Goal: Transaction & Acquisition: Obtain resource

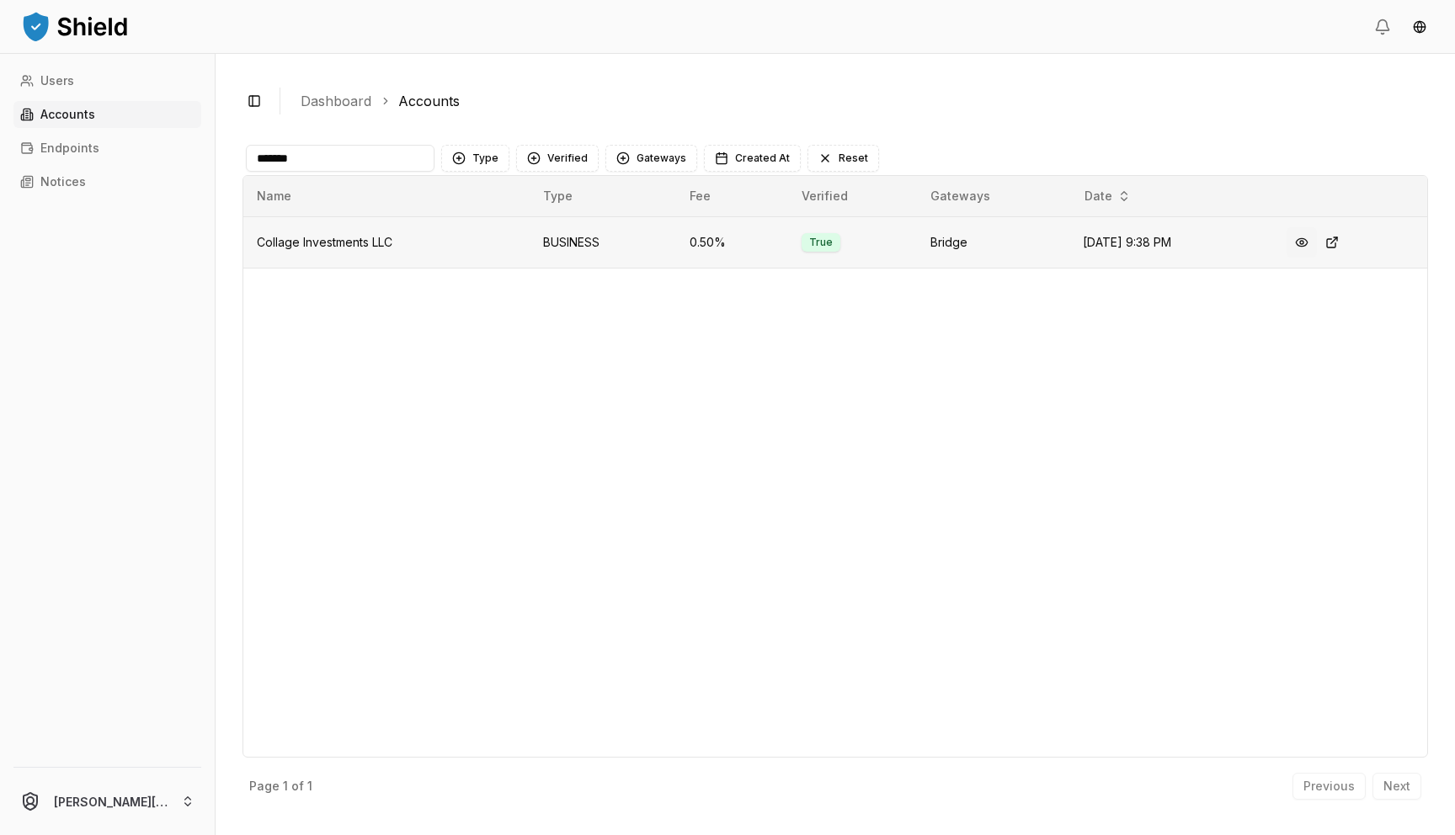
click at [1309, 244] on button at bounding box center [1301, 242] width 30 height 30
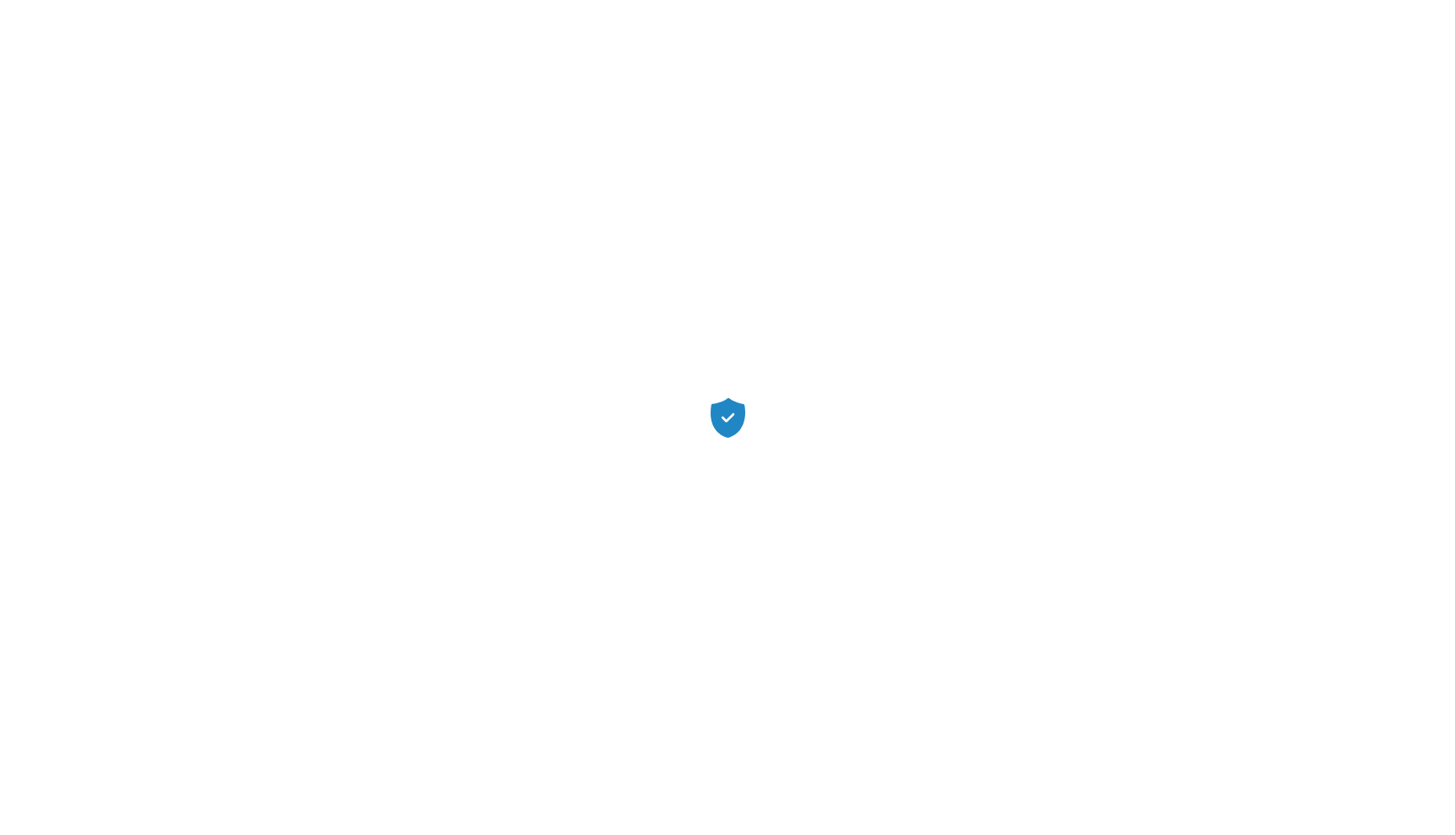
click at [733, 420] on icon at bounding box center [727, 418] width 35 height 40
click at [732, 413] on icon at bounding box center [727, 416] width 13 height 9
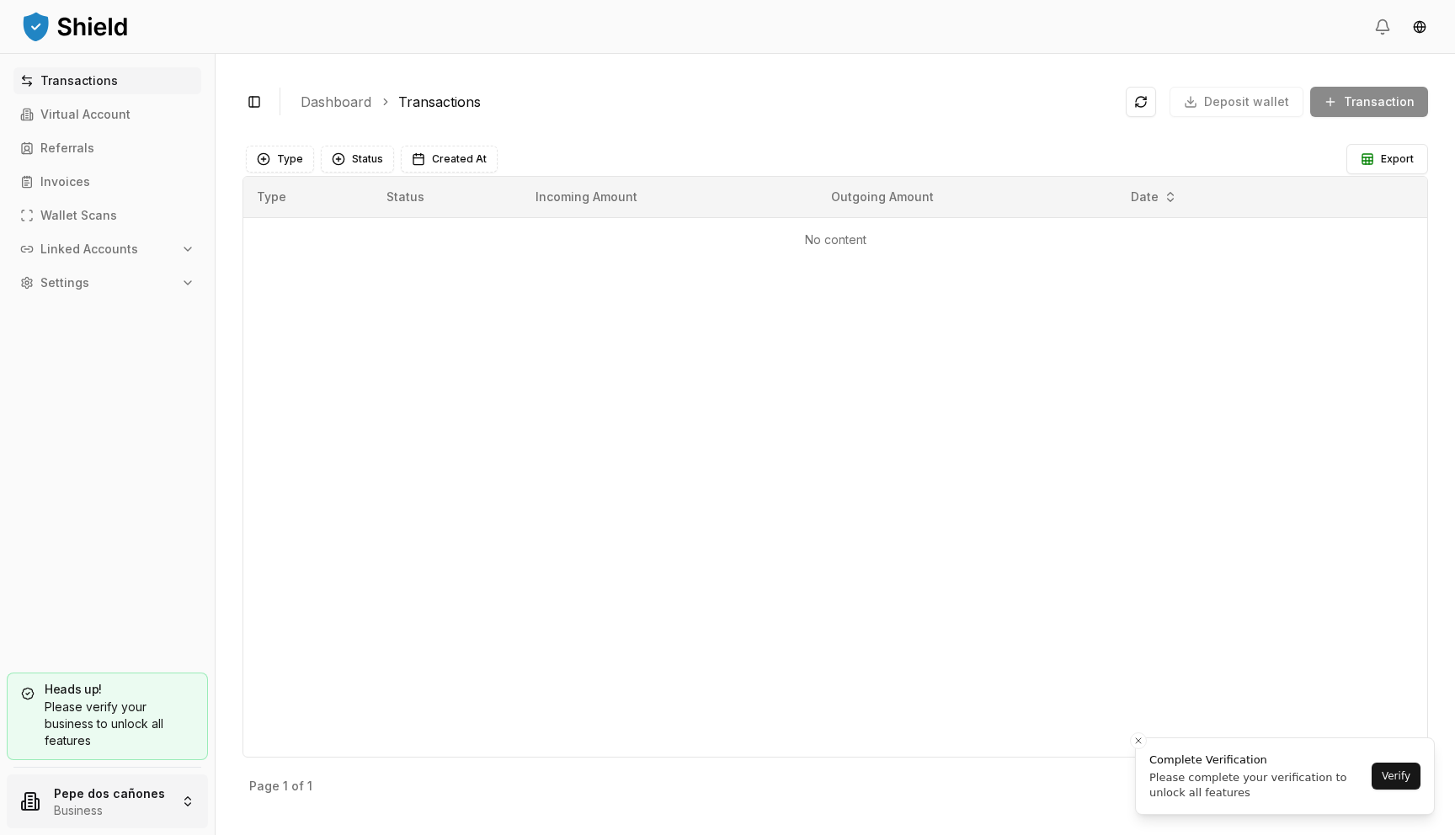
click at [118, 795] on html "Transactions Virtual Account Referrals Invoices Wallet Scans Linked Accounts Se…" at bounding box center [727, 417] width 1455 height 835
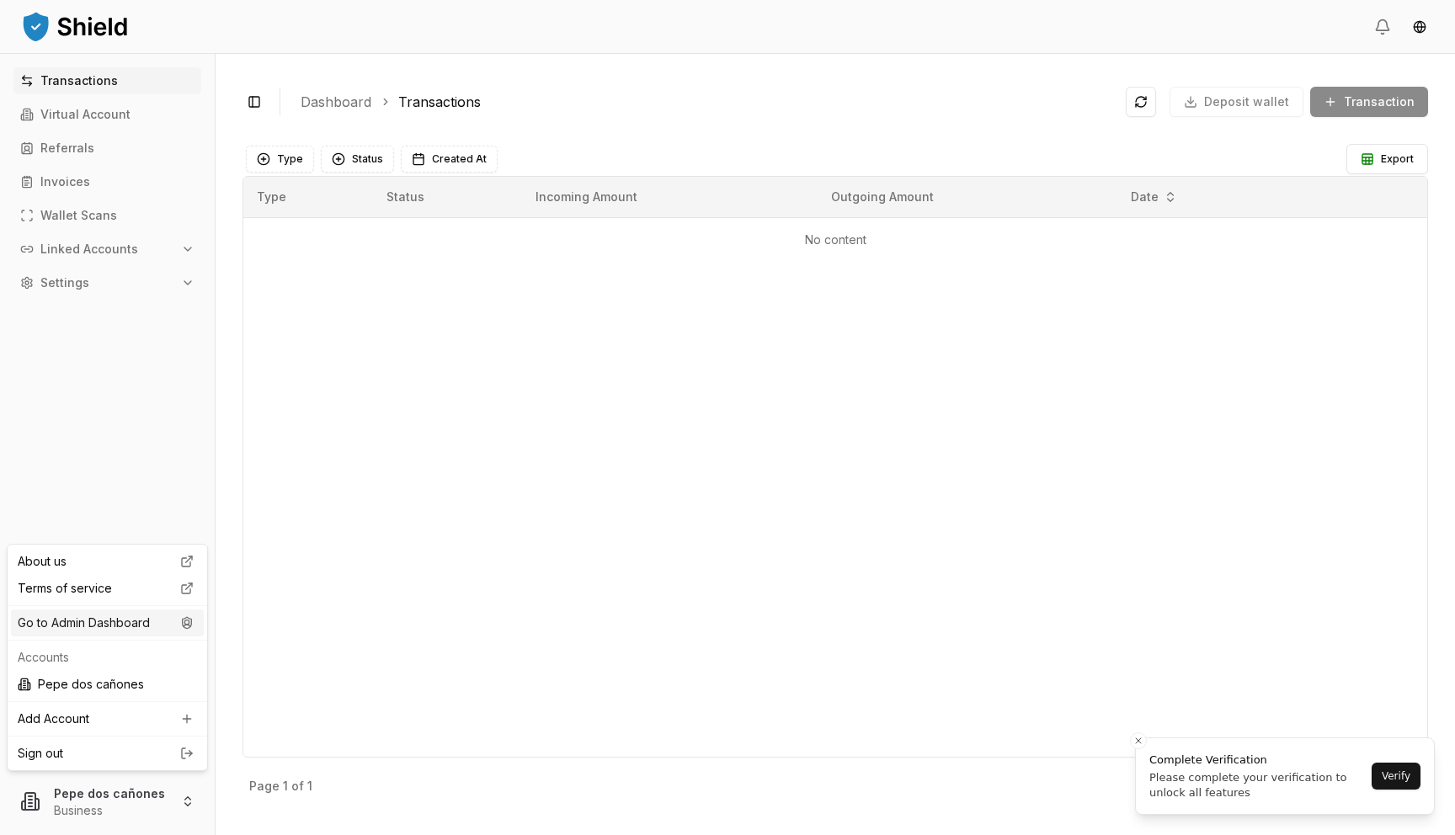
click at [181, 617] on icon at bounding box center [187, 622] width 20 height 13
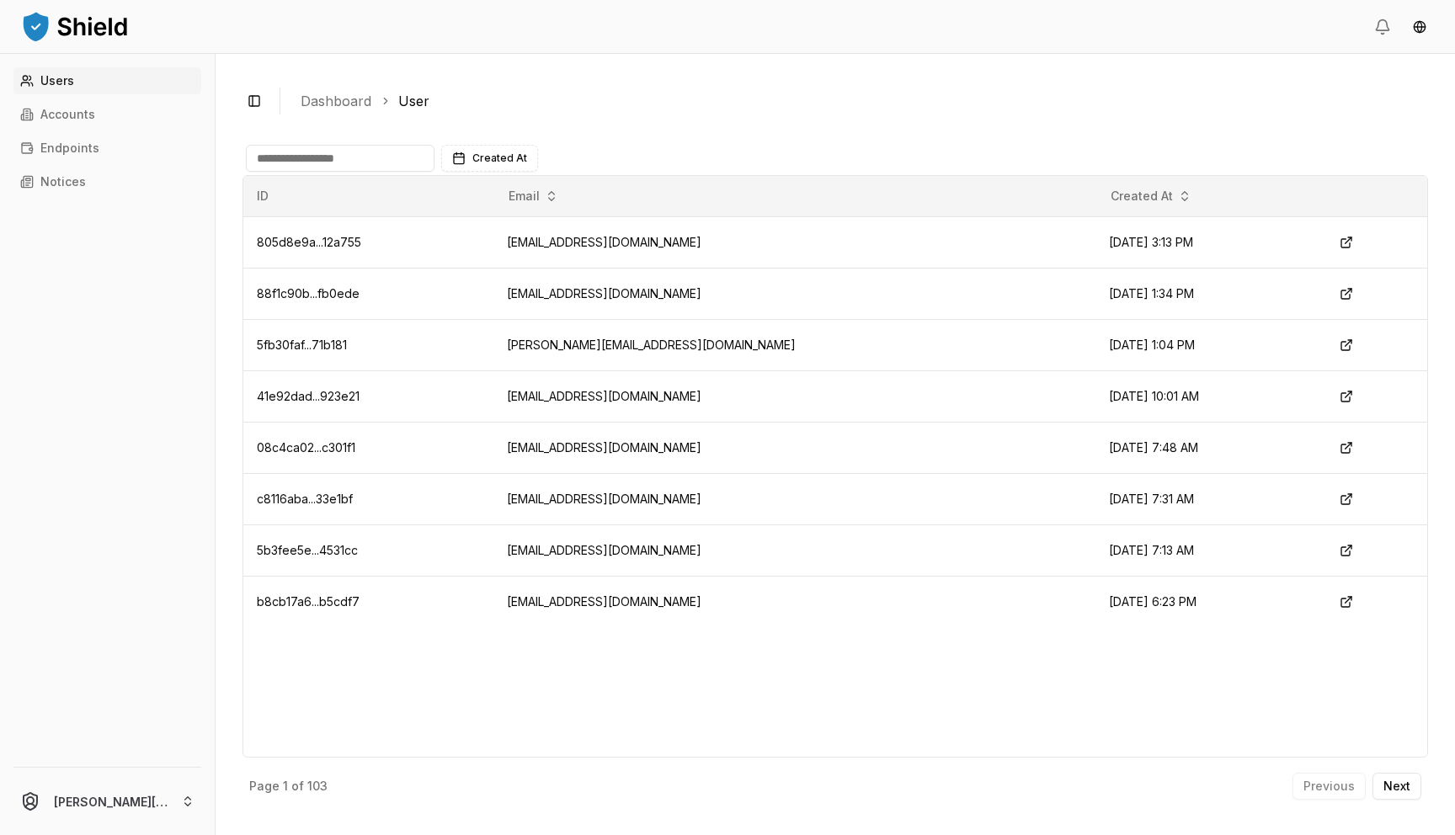
click at [109, 93] on link "Users" at bounding box center [107, 80] width 188 height 27
click at [103, 109] on link "Accounts" at bounding box center [107, 114] width 188 height 27
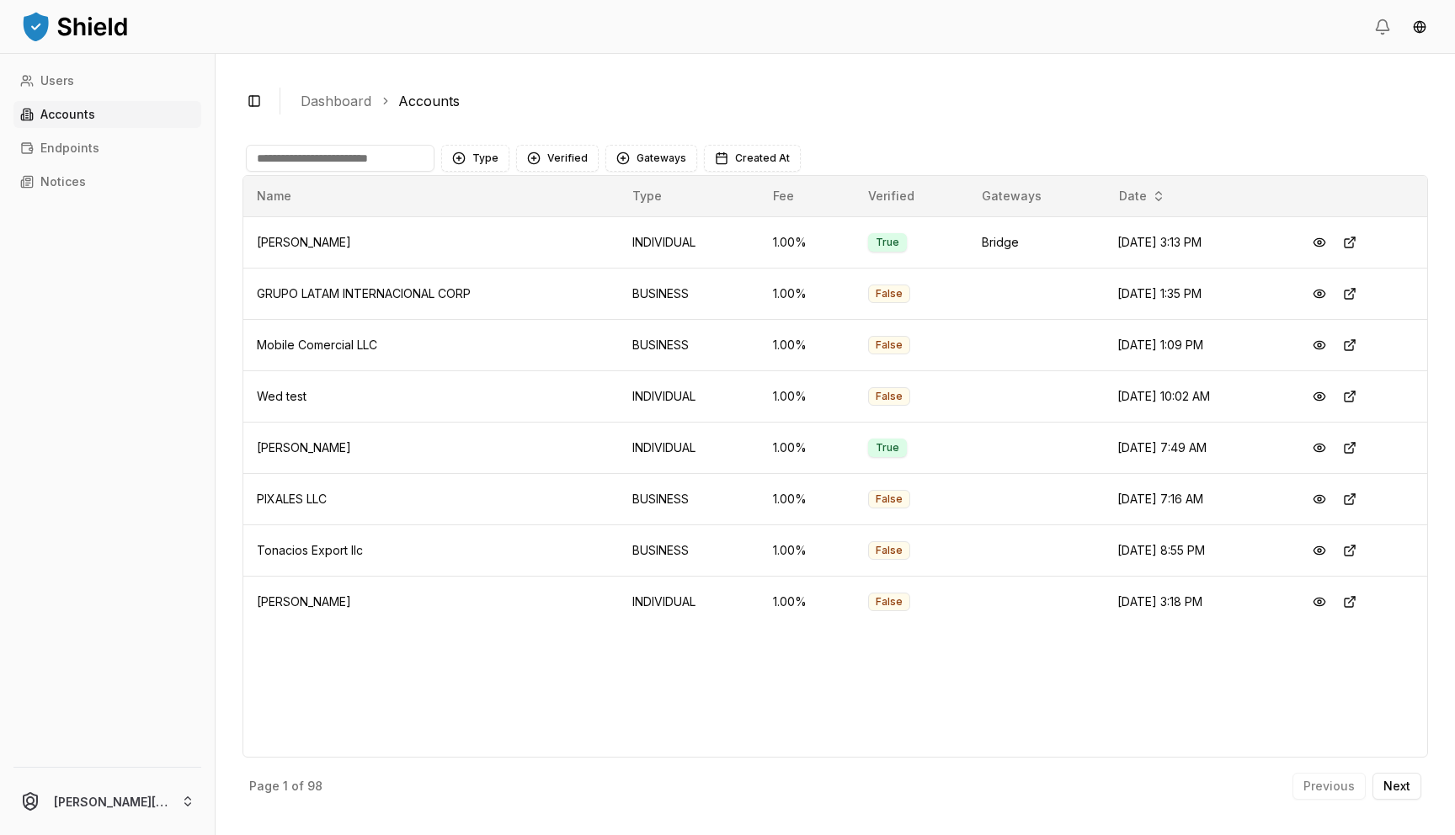
click at [360, 153] on input at bounding box center [340, 158] width 189 height 27
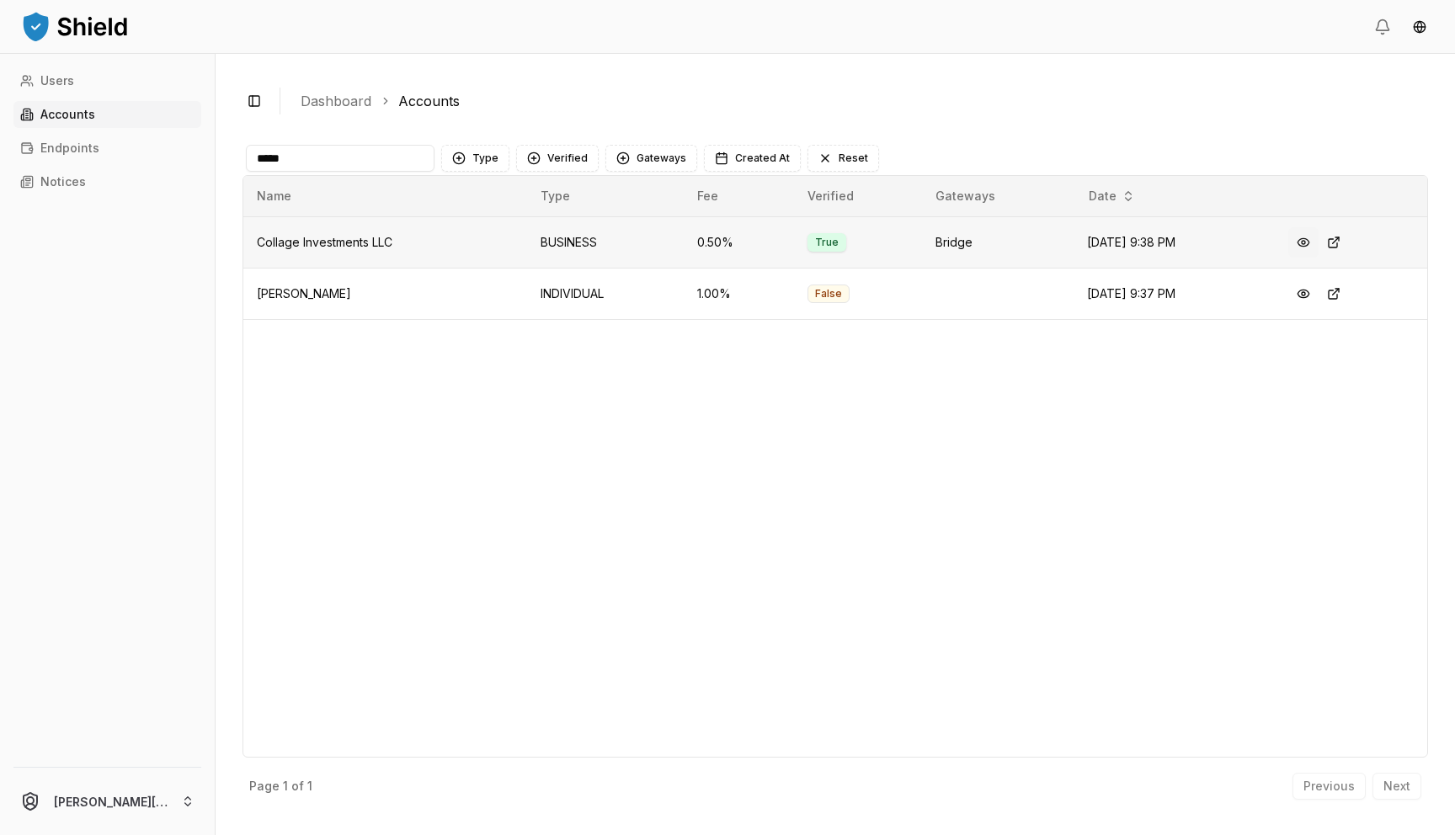
type input "*****"
click at [1302, 247] on button at bounding box center [1303, 242] width 30 height 30
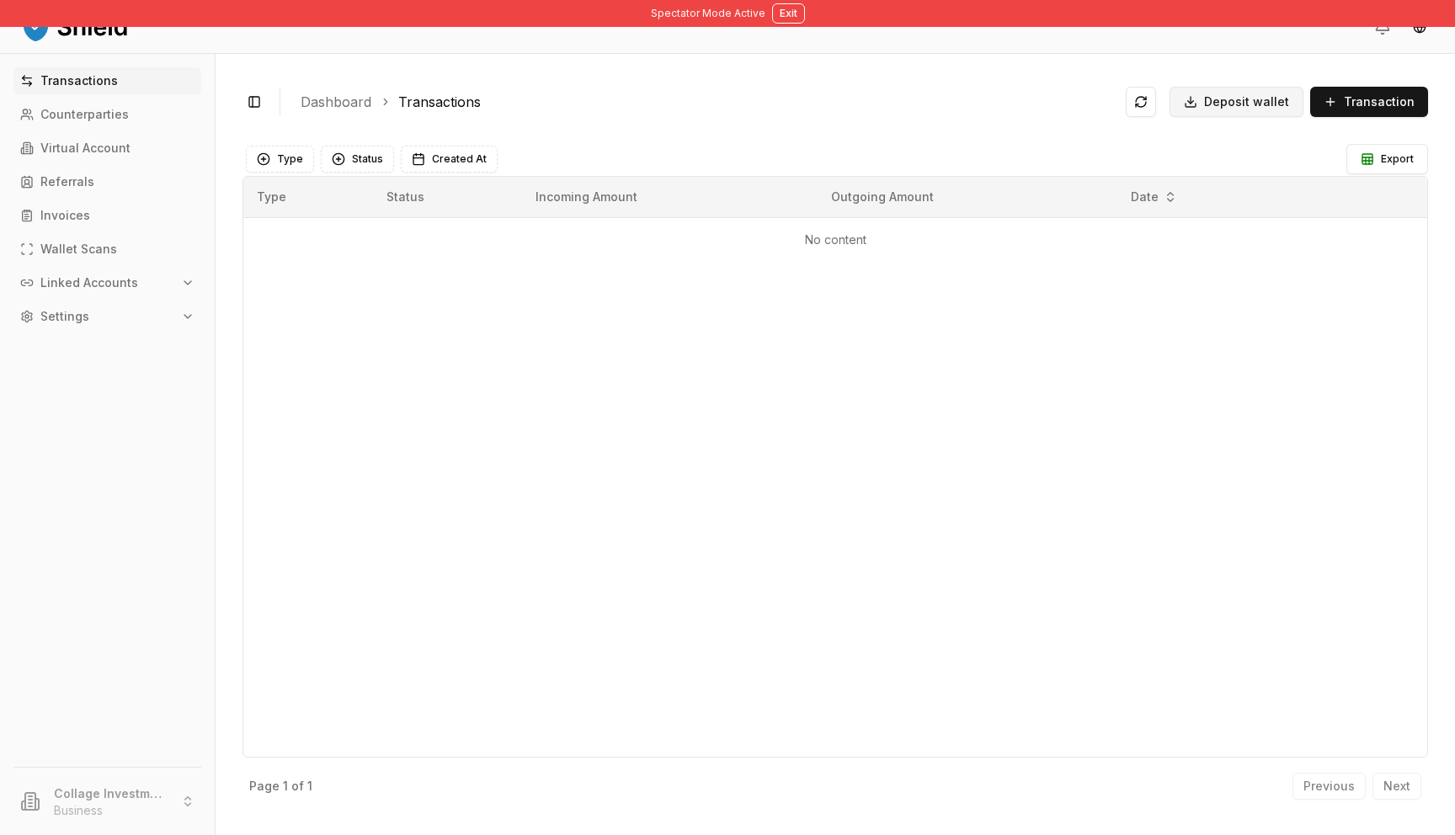
click at [1269, 99] on span "Deposit wallet" at bounding box center [1246, 101] width 85 height 17
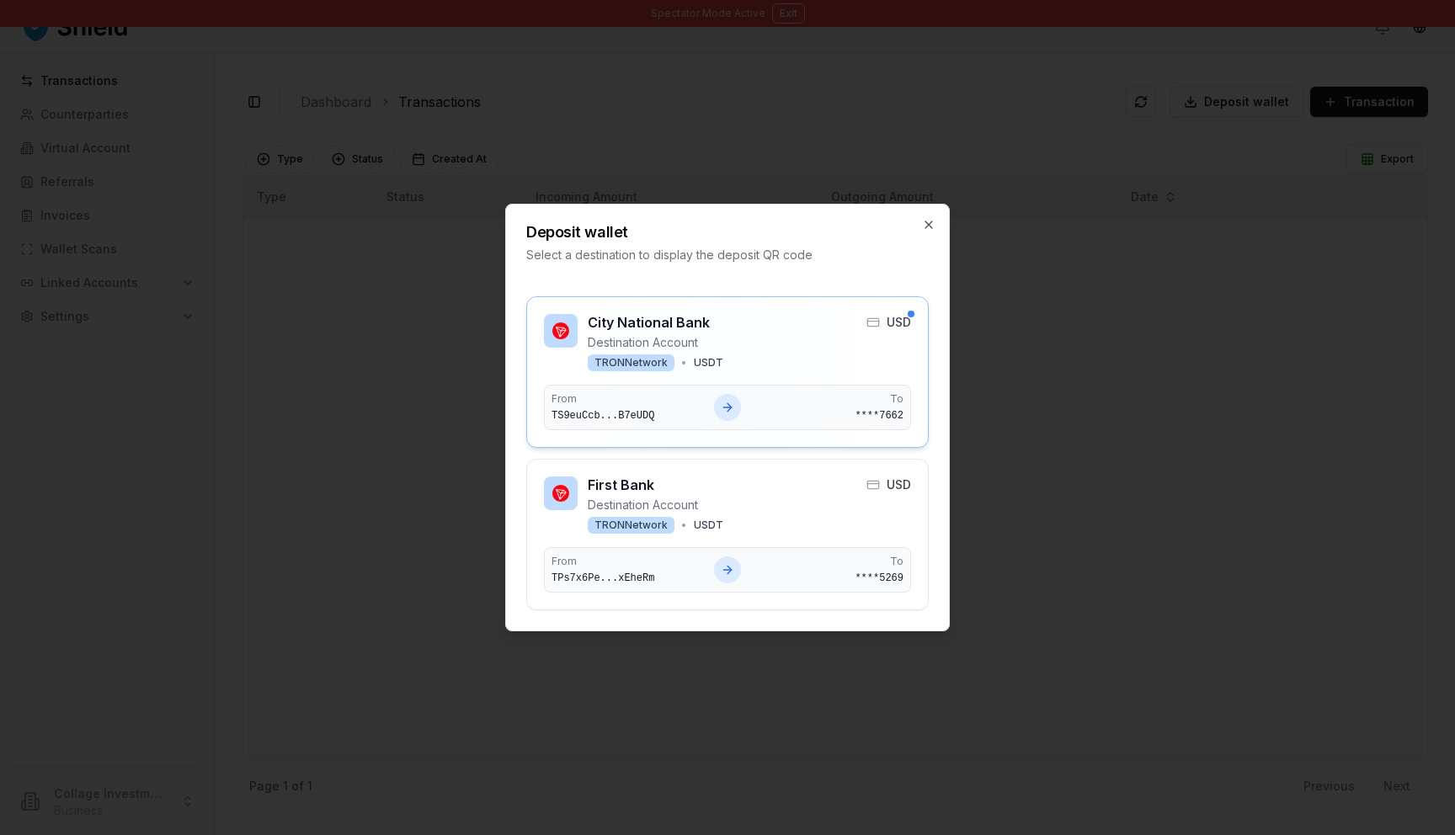
click at [726, 408] on icon at bounding box center [727, 407] width 13 height 13
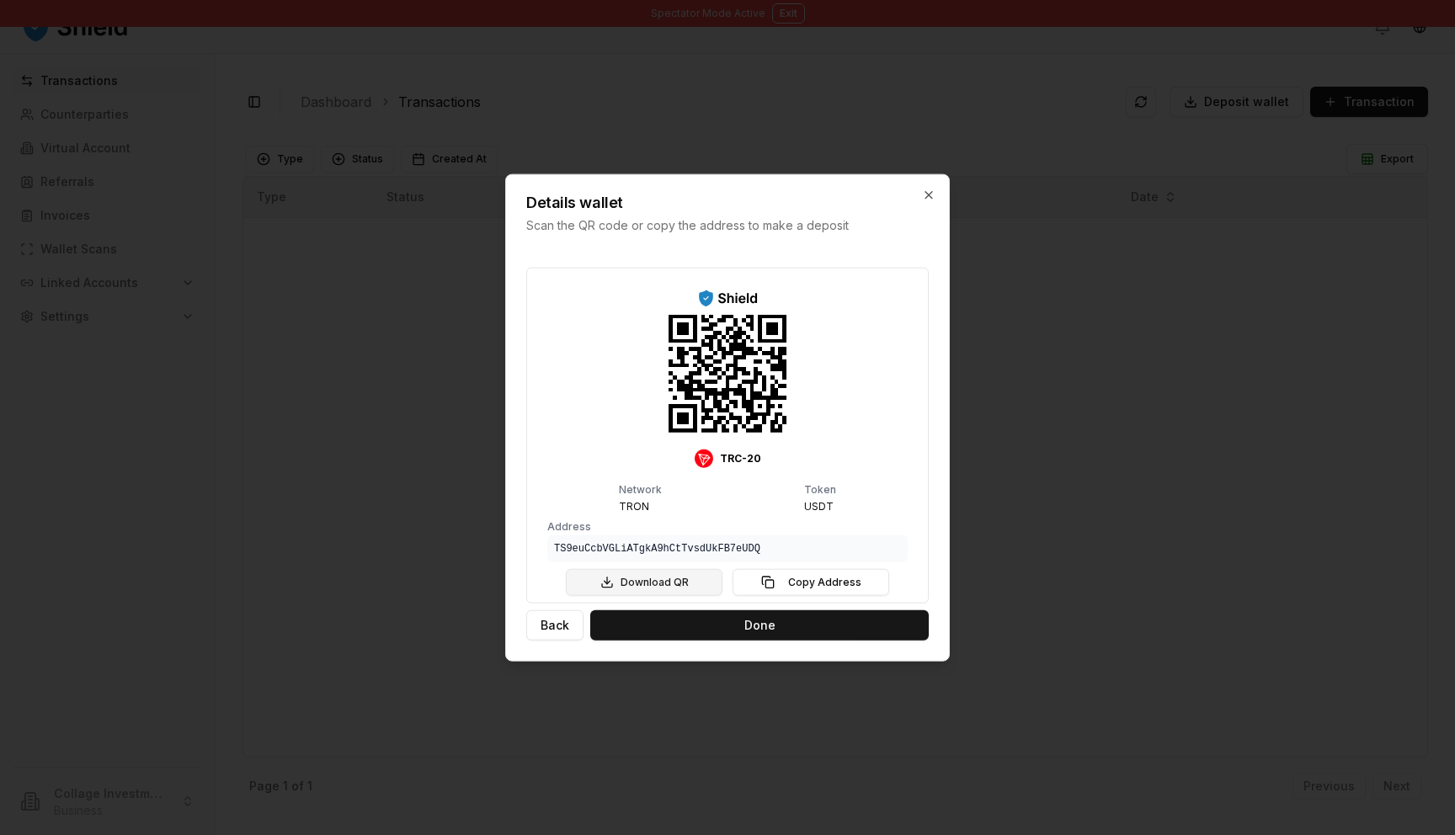
click at [680, 580] on button "Download QR" at bounding box center [644, 581] width 157 height 27
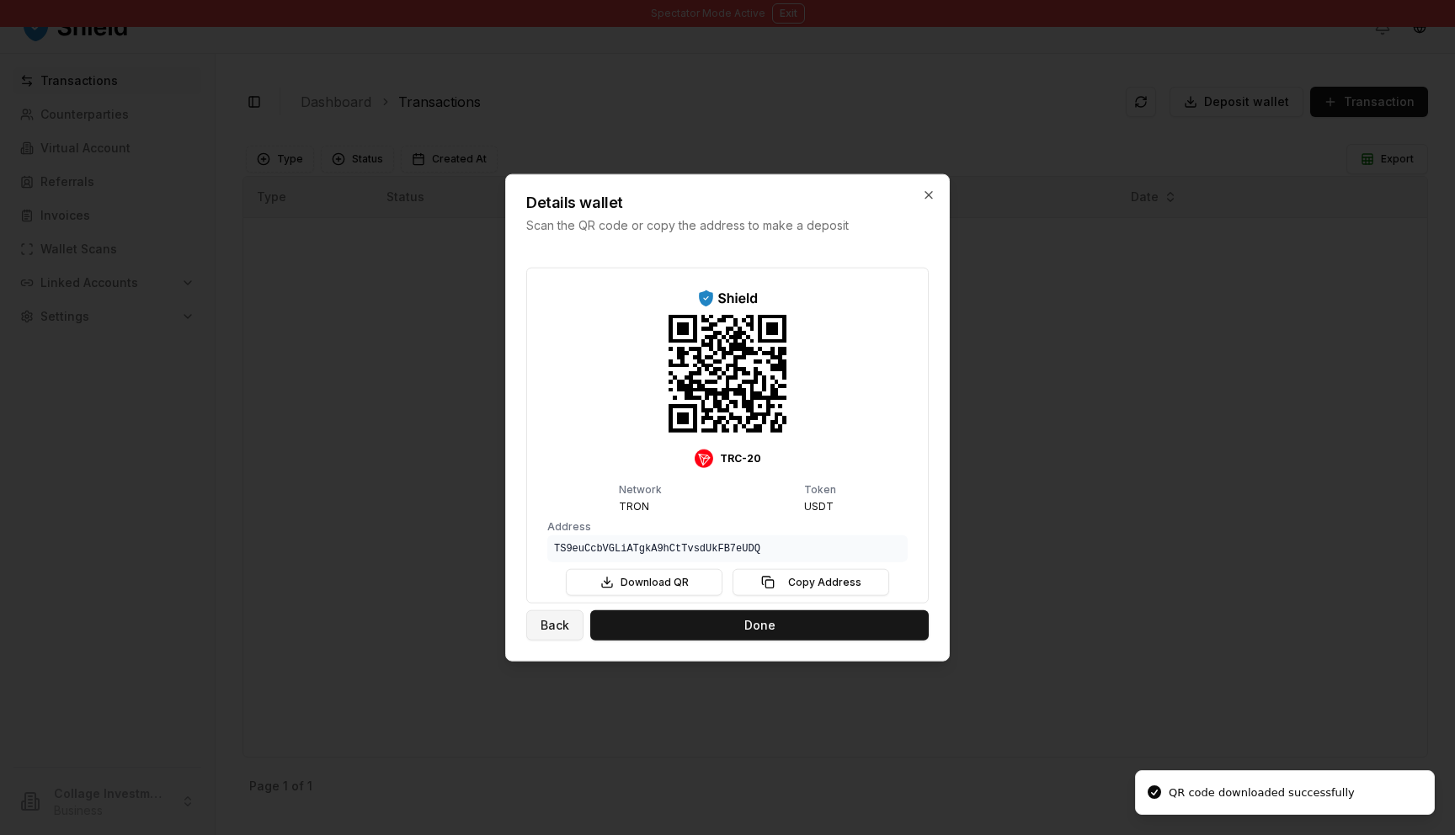
click at [555, 620] on button "Back" at bounding box center [554, 624] width 57 height 30
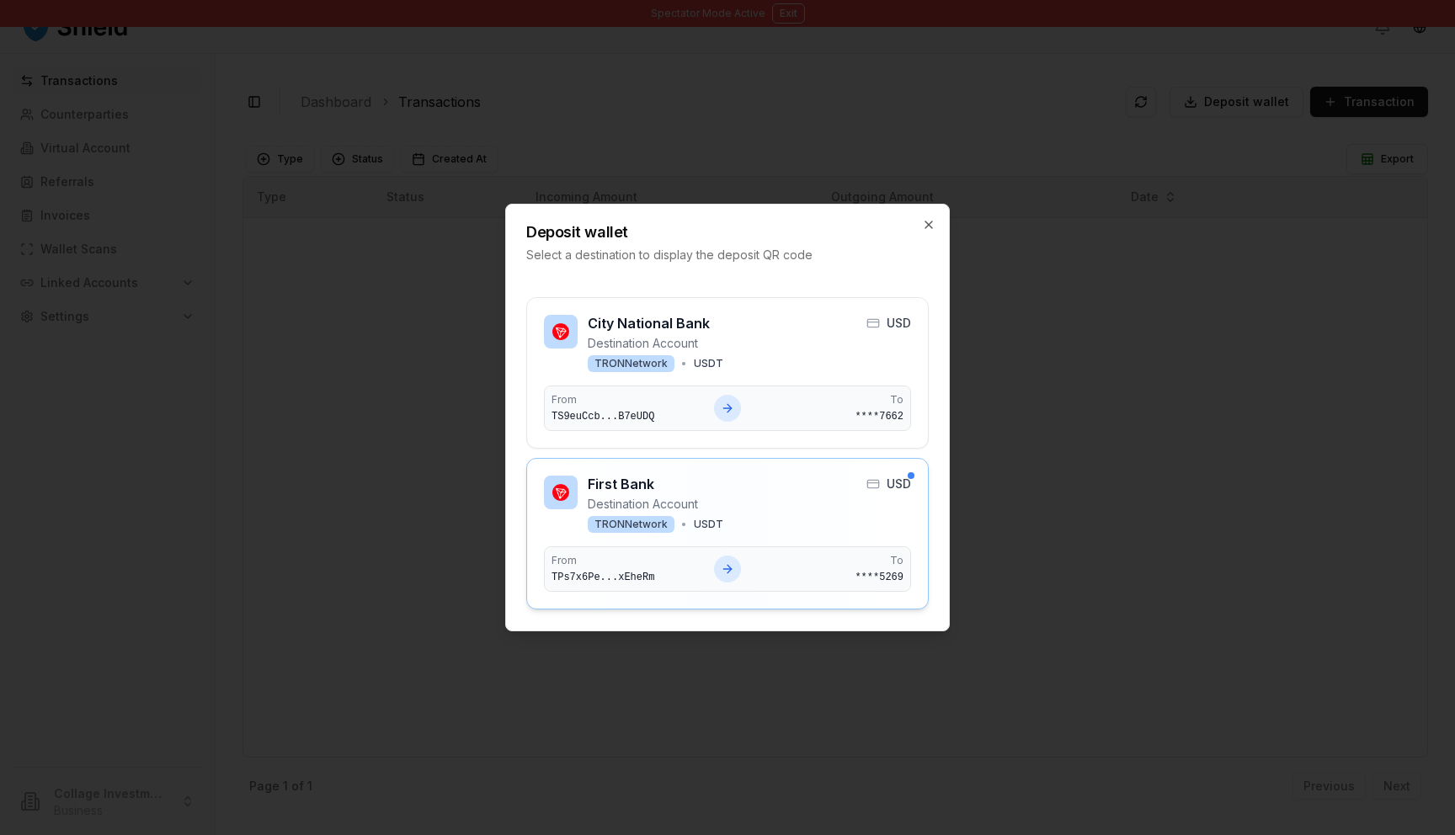
click at [731, 570] on icon at bounding box center [727, 568] width 13 height 13
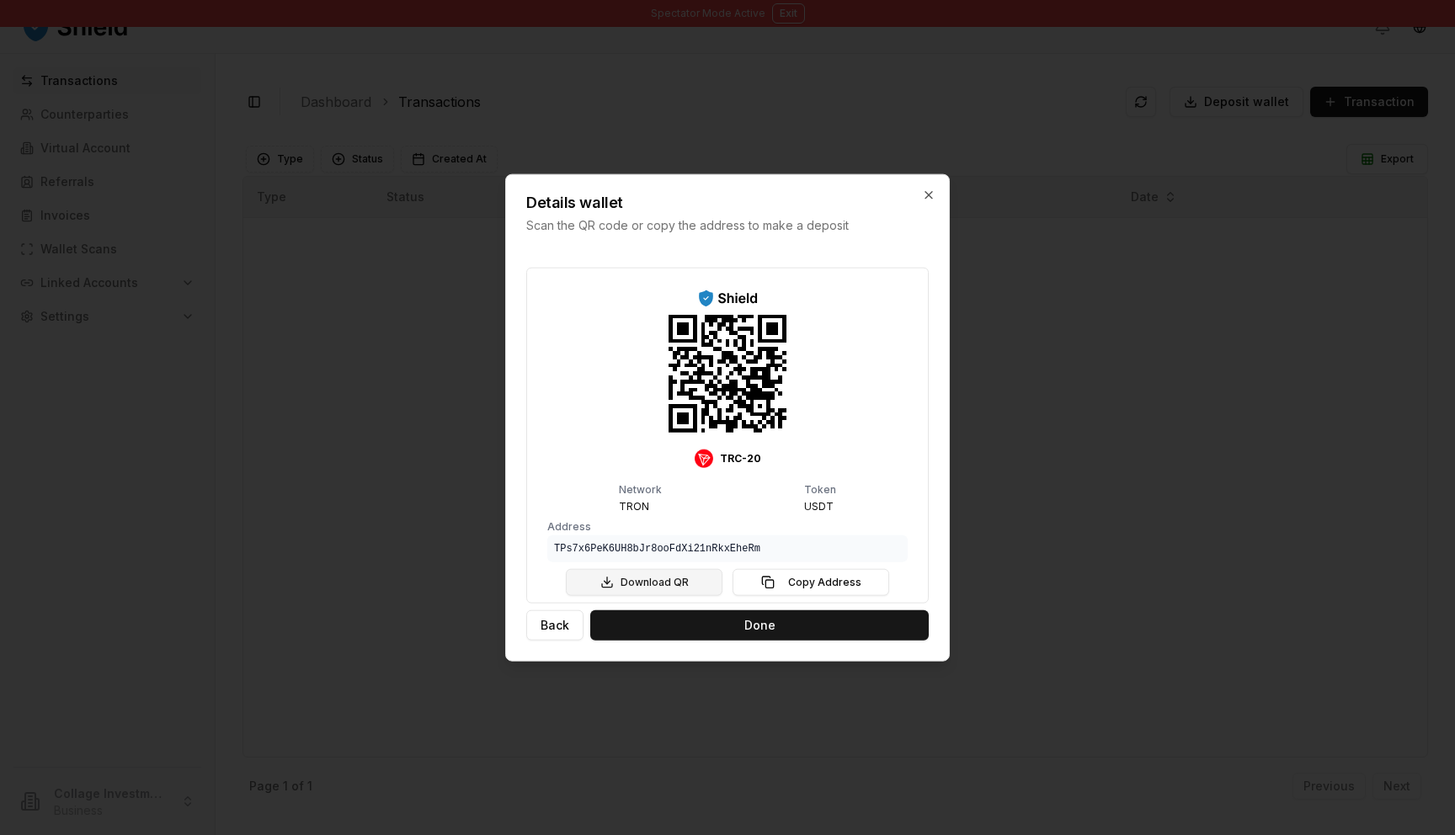
click at [668, 577] on button "Download QR" at bounding box center [644, 581] width 157 height 27
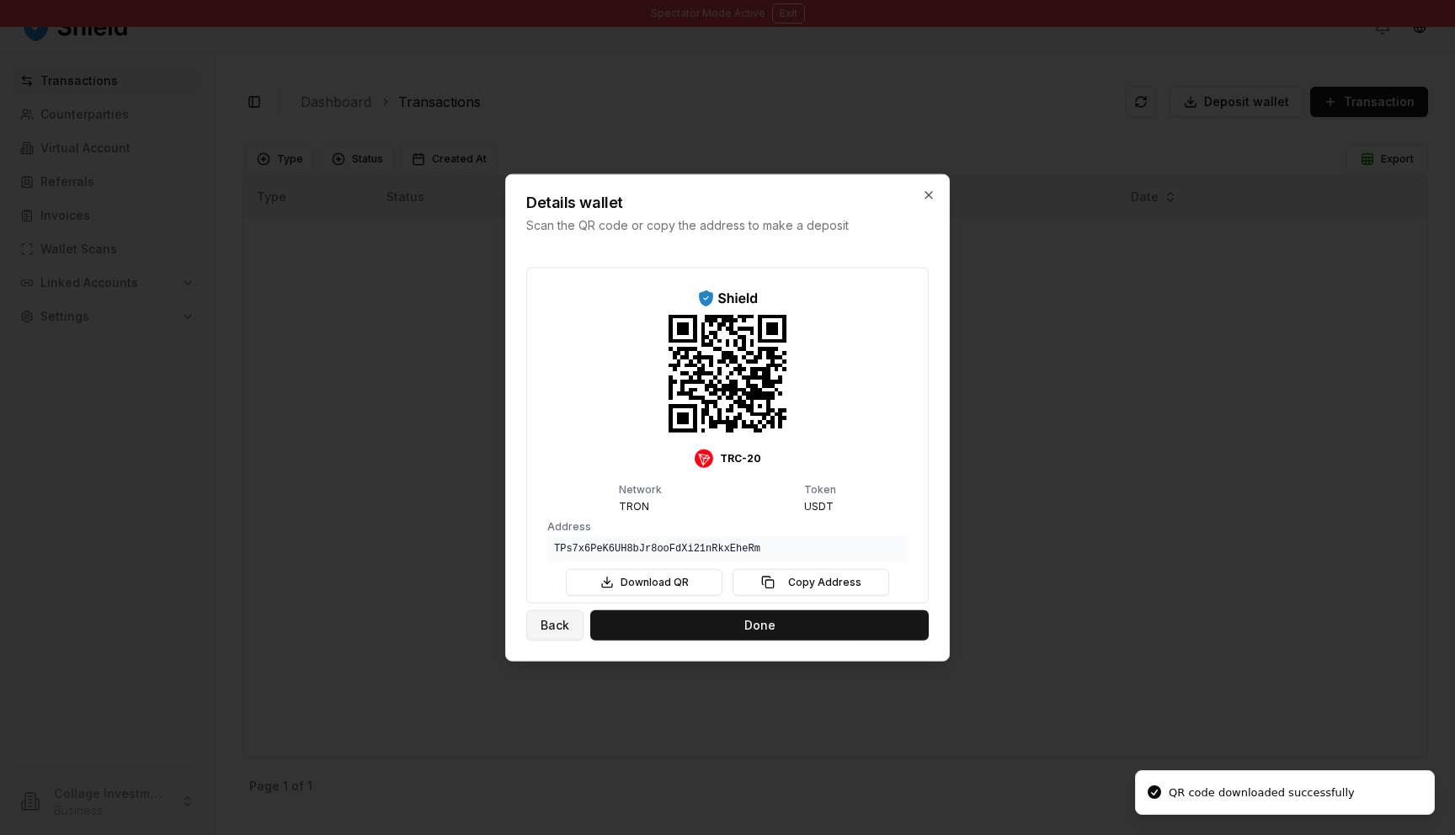
click at [574, 622] on button "Back" at bounding box center [554, 624] width 57 height 30
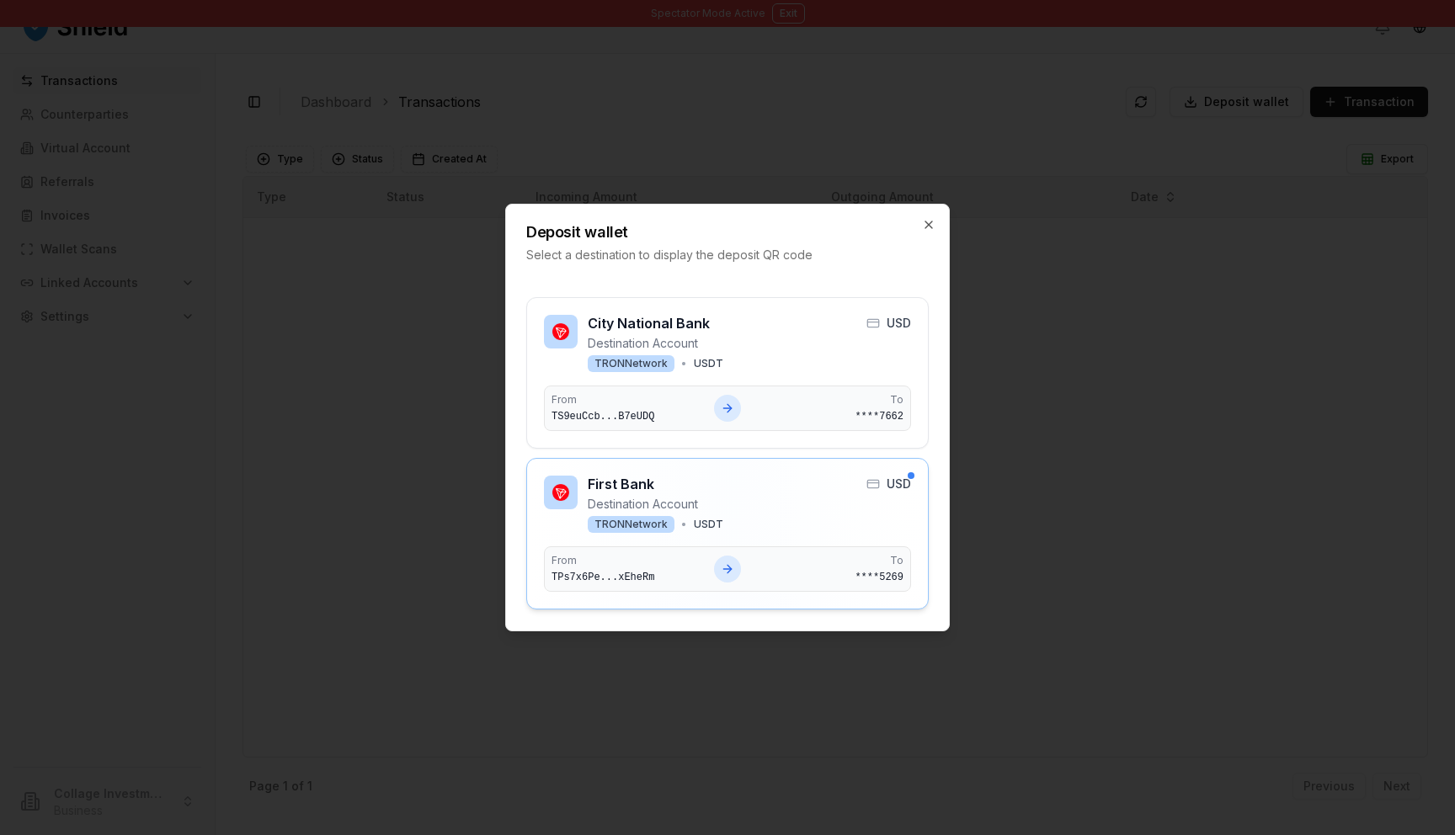
click at [728, 563] on icon at bounding box center [727, 568] width 13 height 13
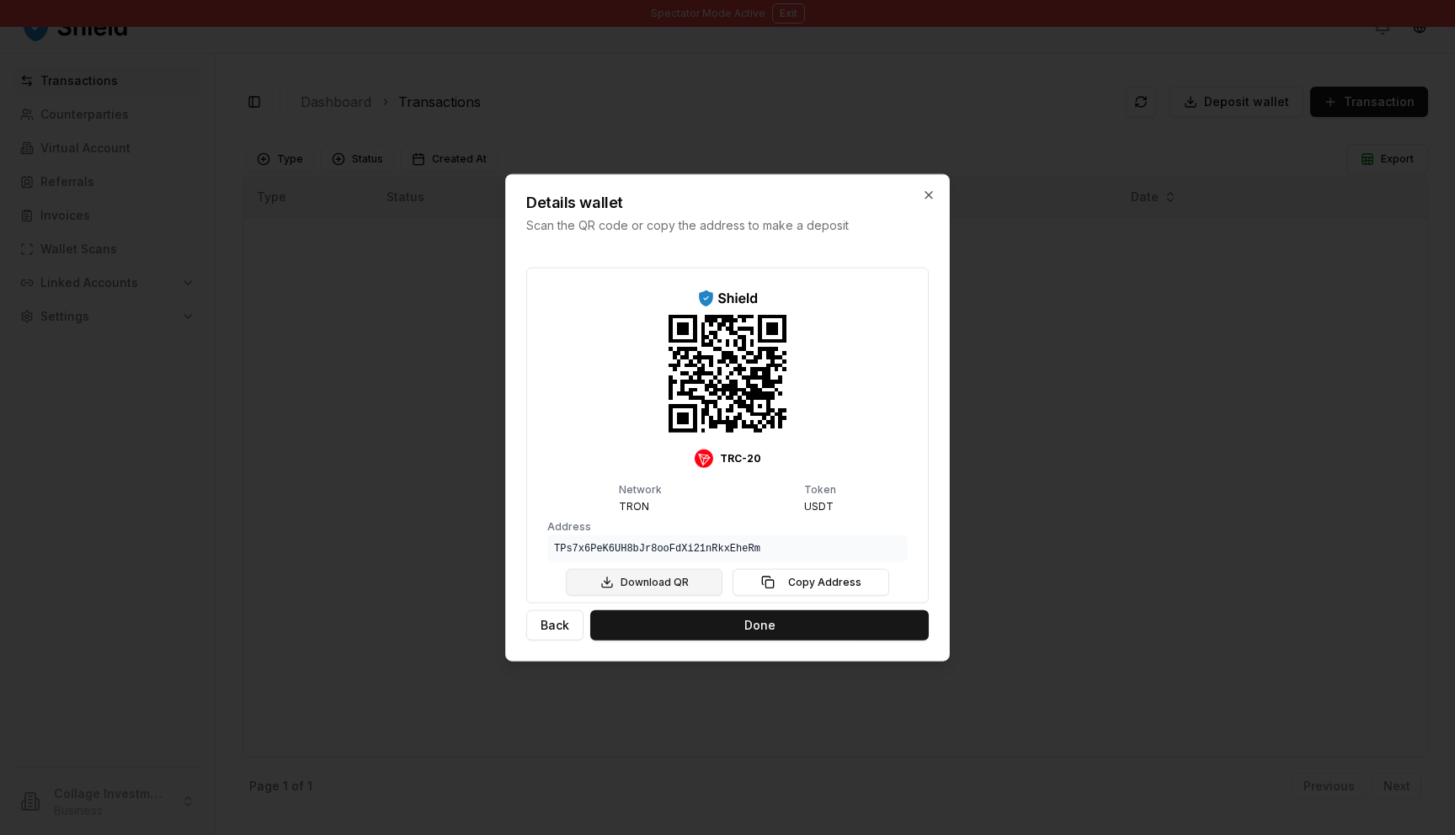
click at [660, 584] on button "Download QR" at bounding box center [644, 581] width 157 height 27
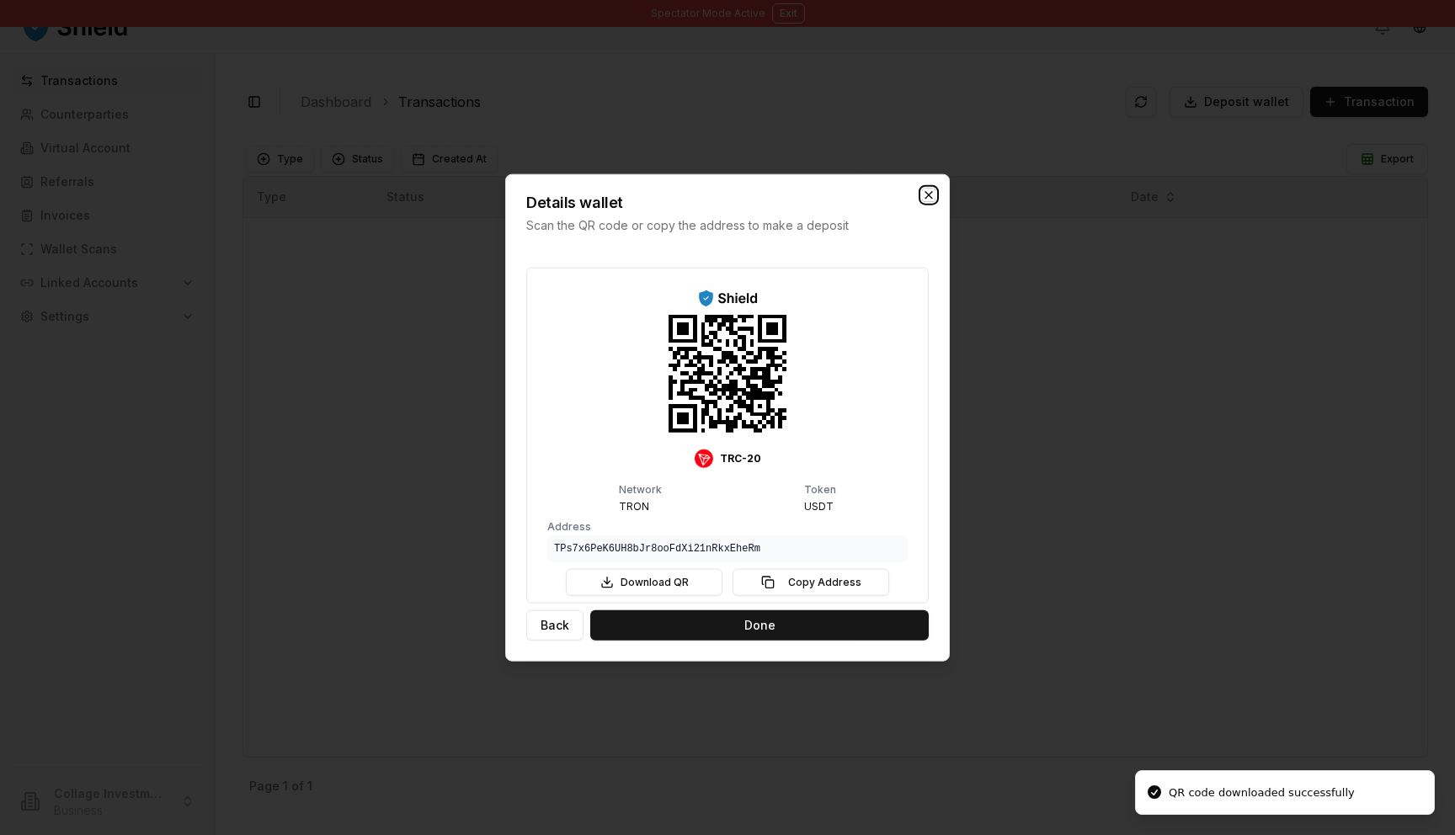
click at [930, 193] on icon "button" at bounding box center [928, 195] width 7 height 7
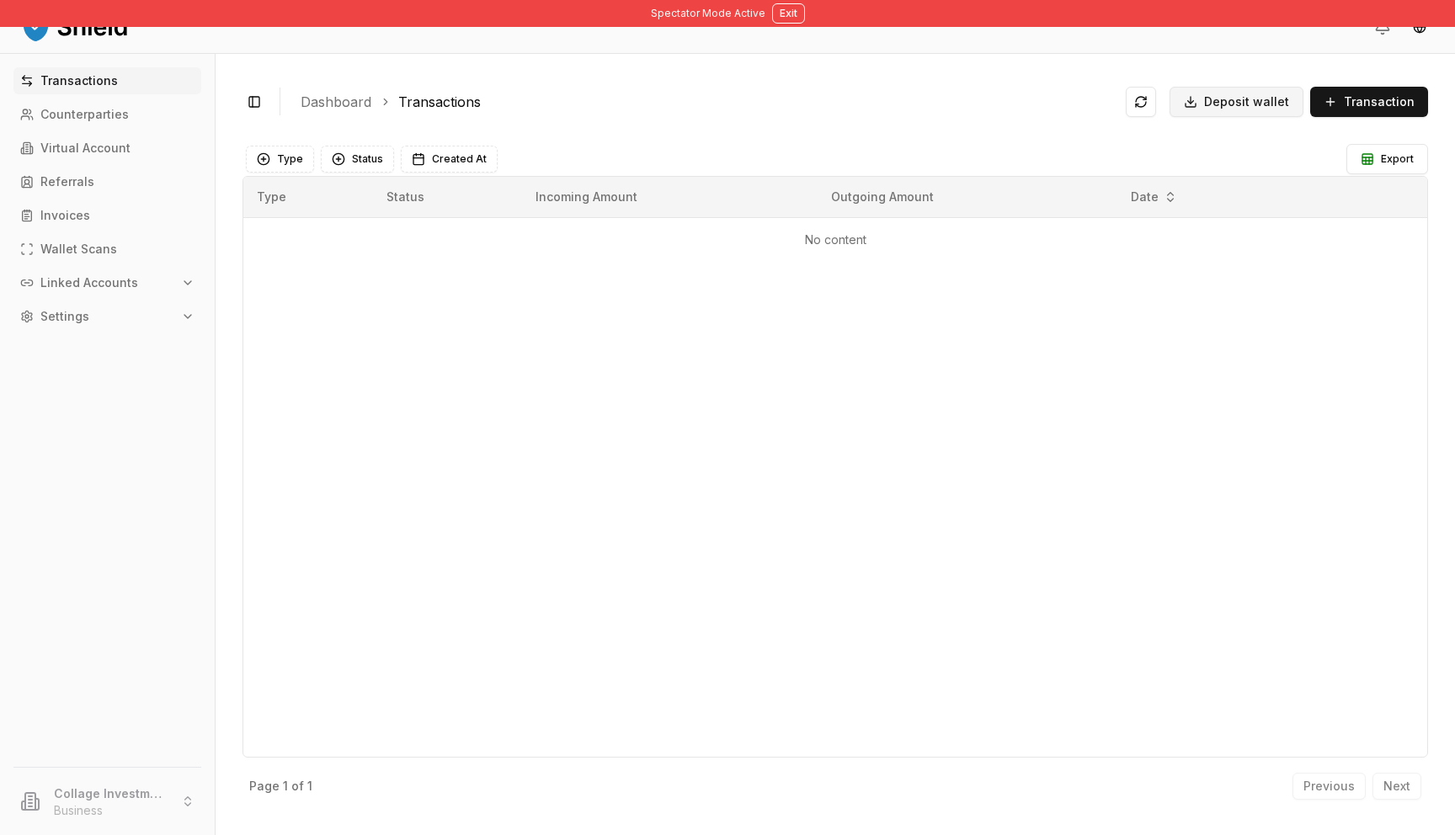
click at [1241, 107] on span "Deposit wallet" at bounding box center [1246, 101] width 85 height 17
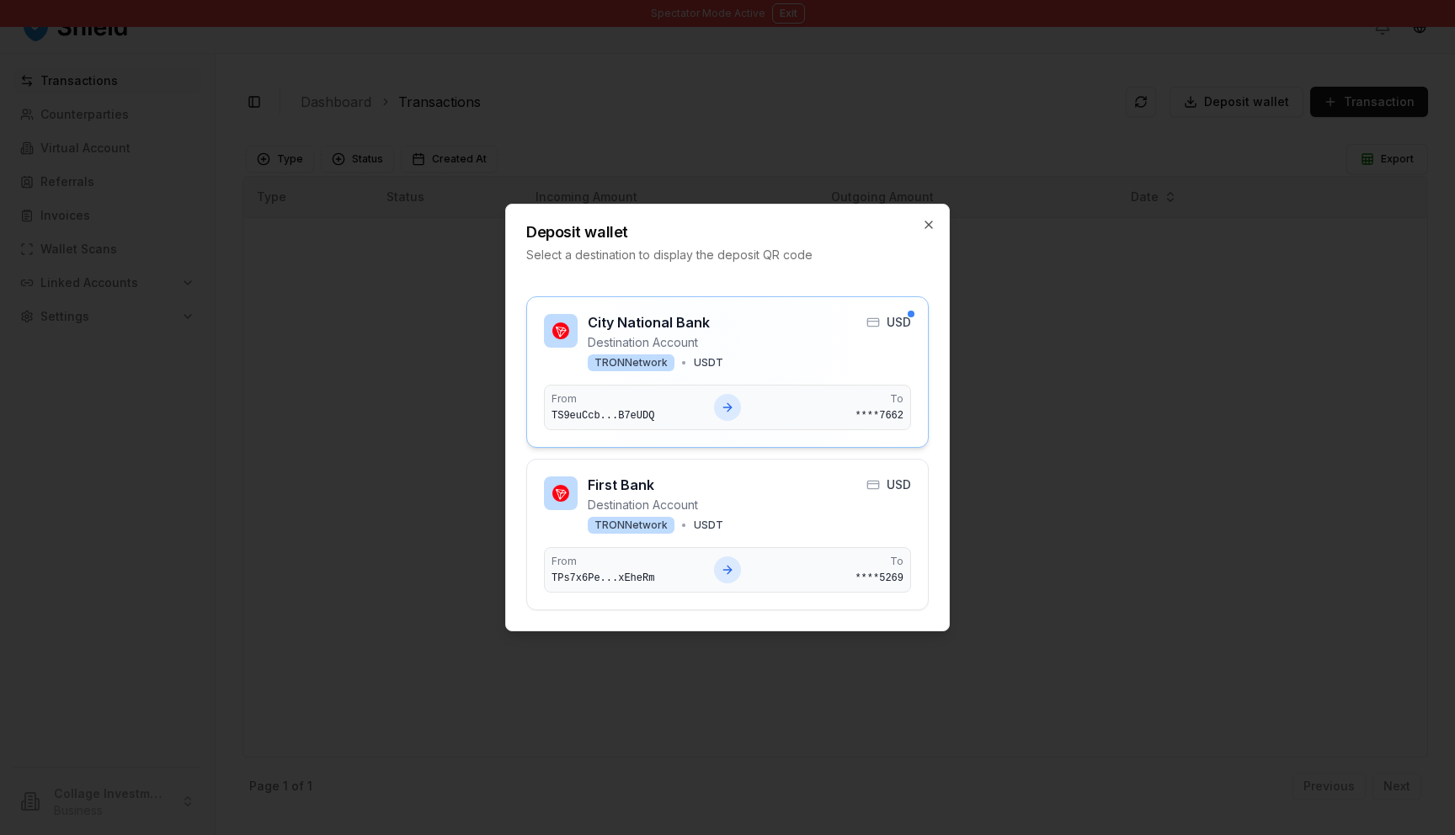
click at [718, 412] on div at bounding box center [727, 407] width 27 height 27
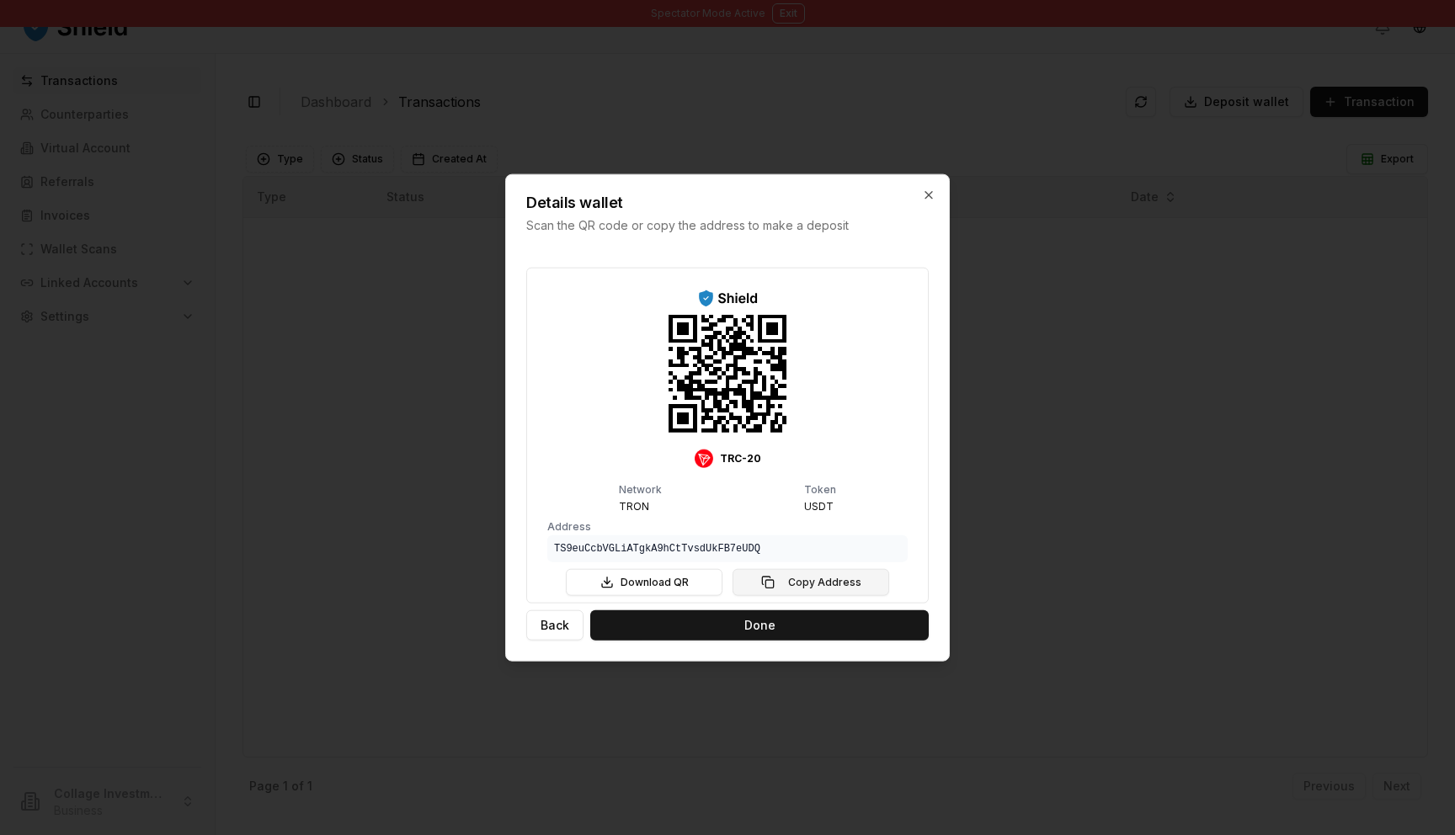
click at [854, 581] on button "Copy Address" at bounding box center [810, 581] width 157 height 27
click at [929, 194] on icon "button" at bounding box center [928, 195] width 13 height 13
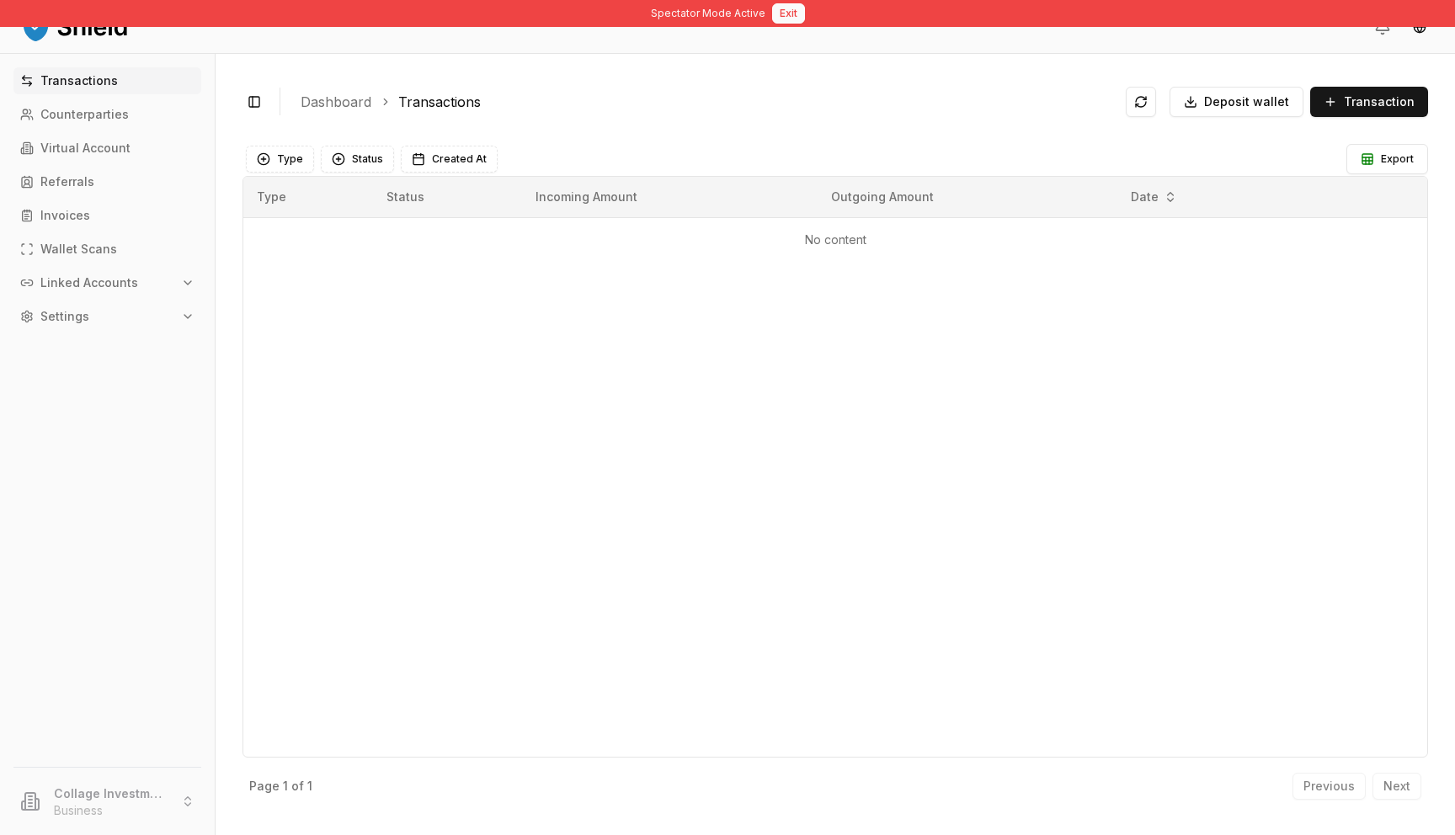
click at [779, 19] on button "Exit" at bounding box center [788, 13] width 33 height 20
